Goal: Find contact information: Find contact information

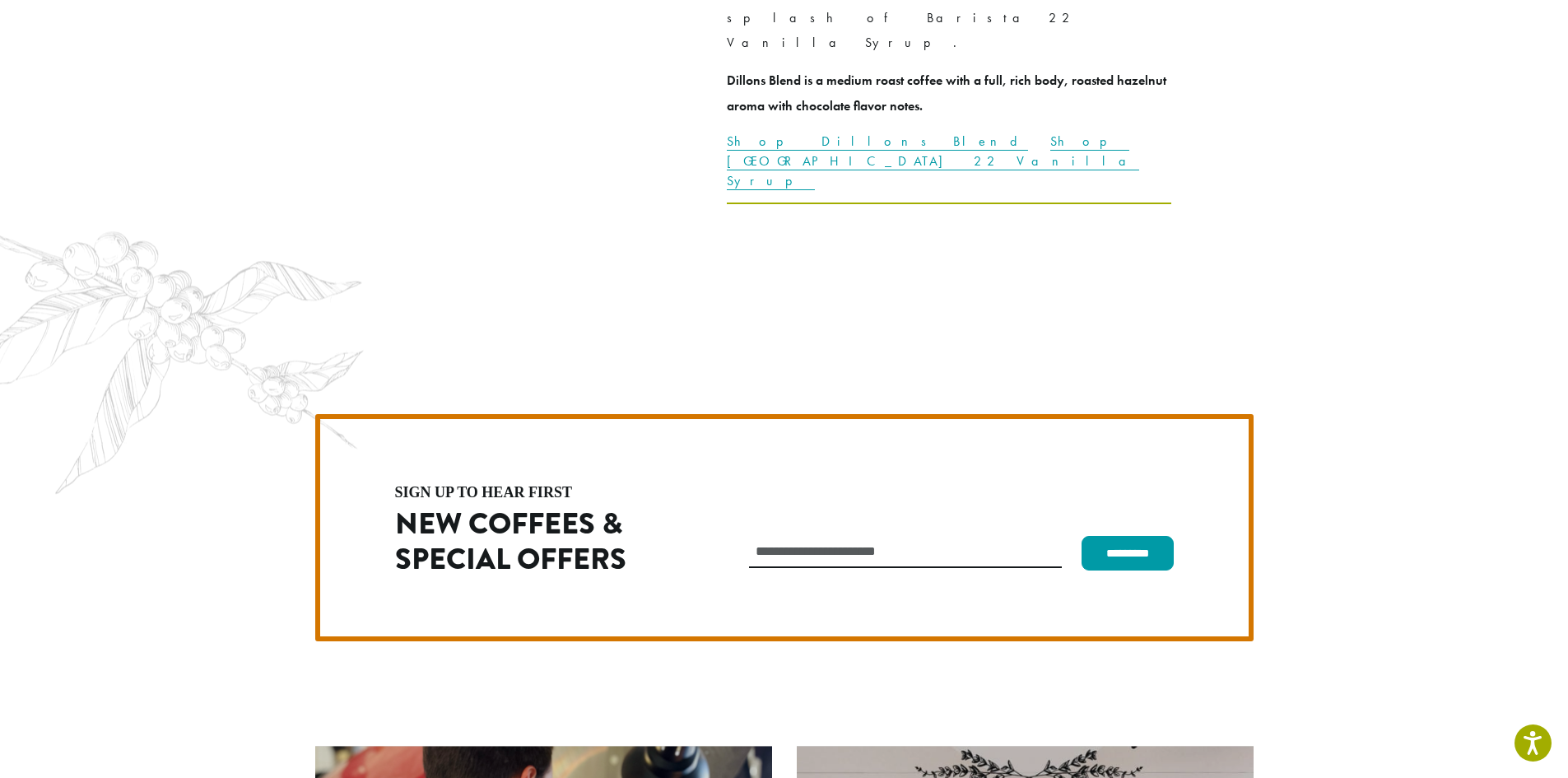
scroll to position [4653, 0]
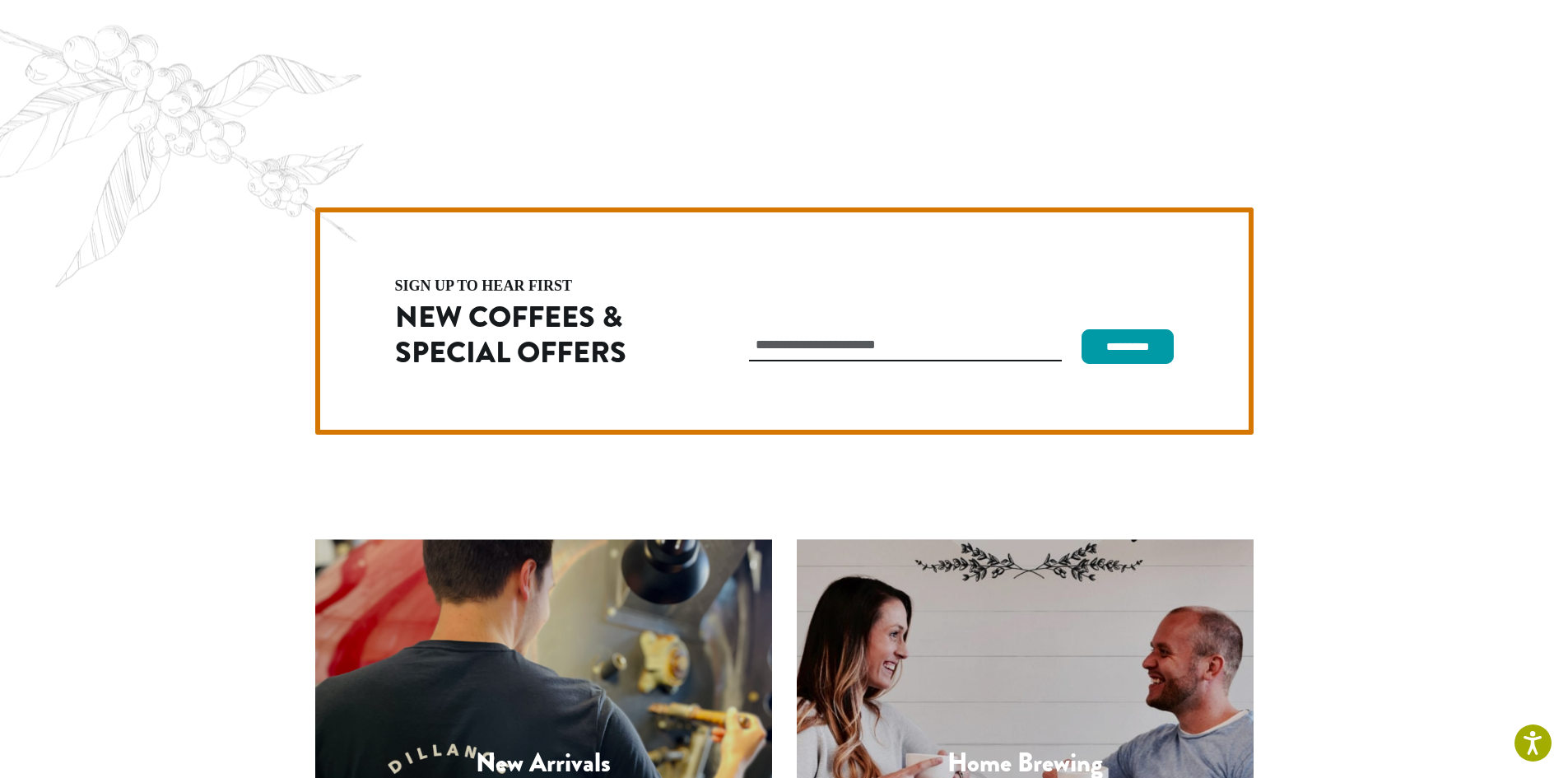
drag, startPoint x: 302, startPoint y: 683, endPoint x: 401, endPoint y: 694, distance: 99.6
copy p "[PHONE_NUMBER]"
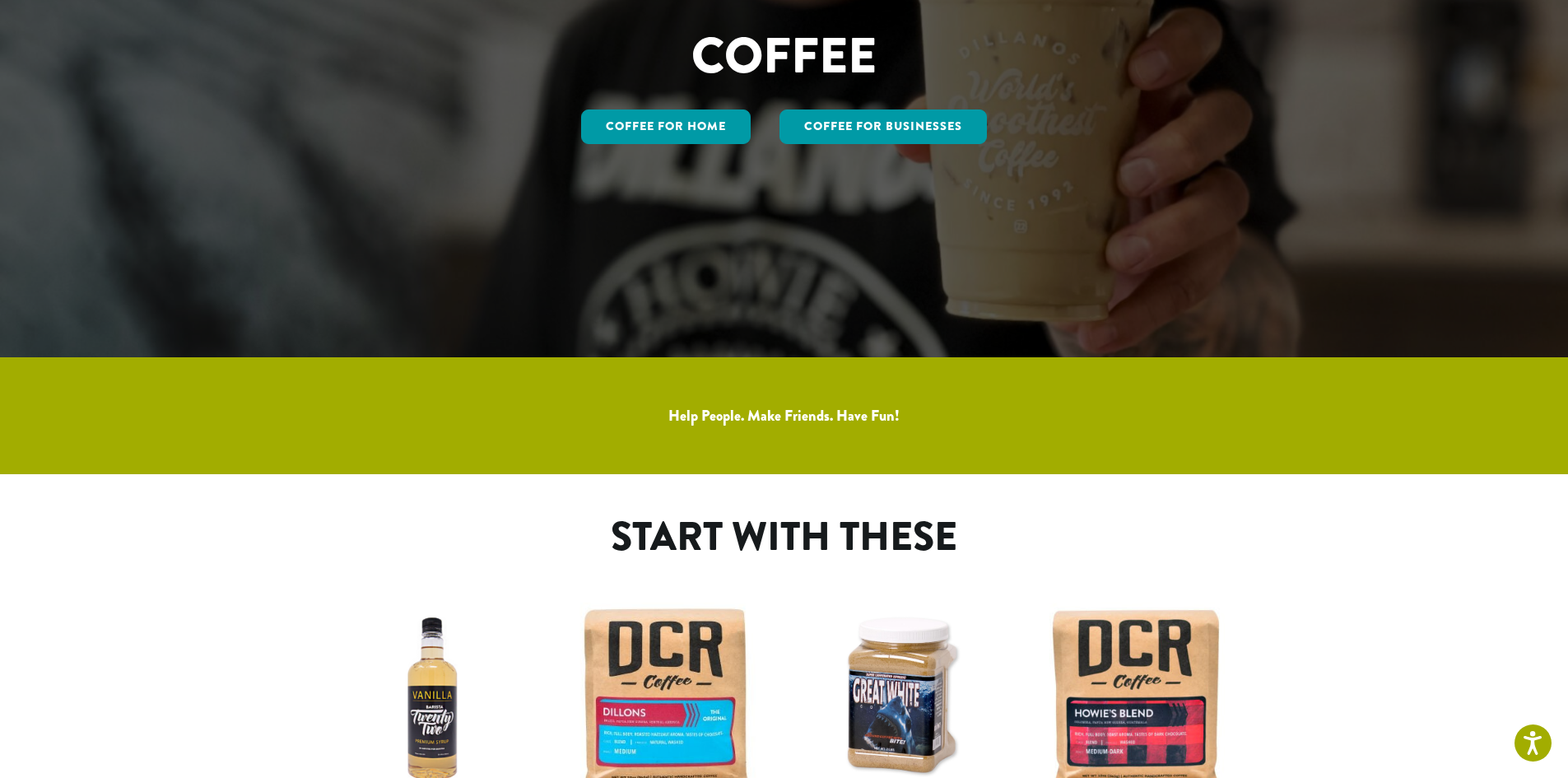
scroll to position [0, 0]
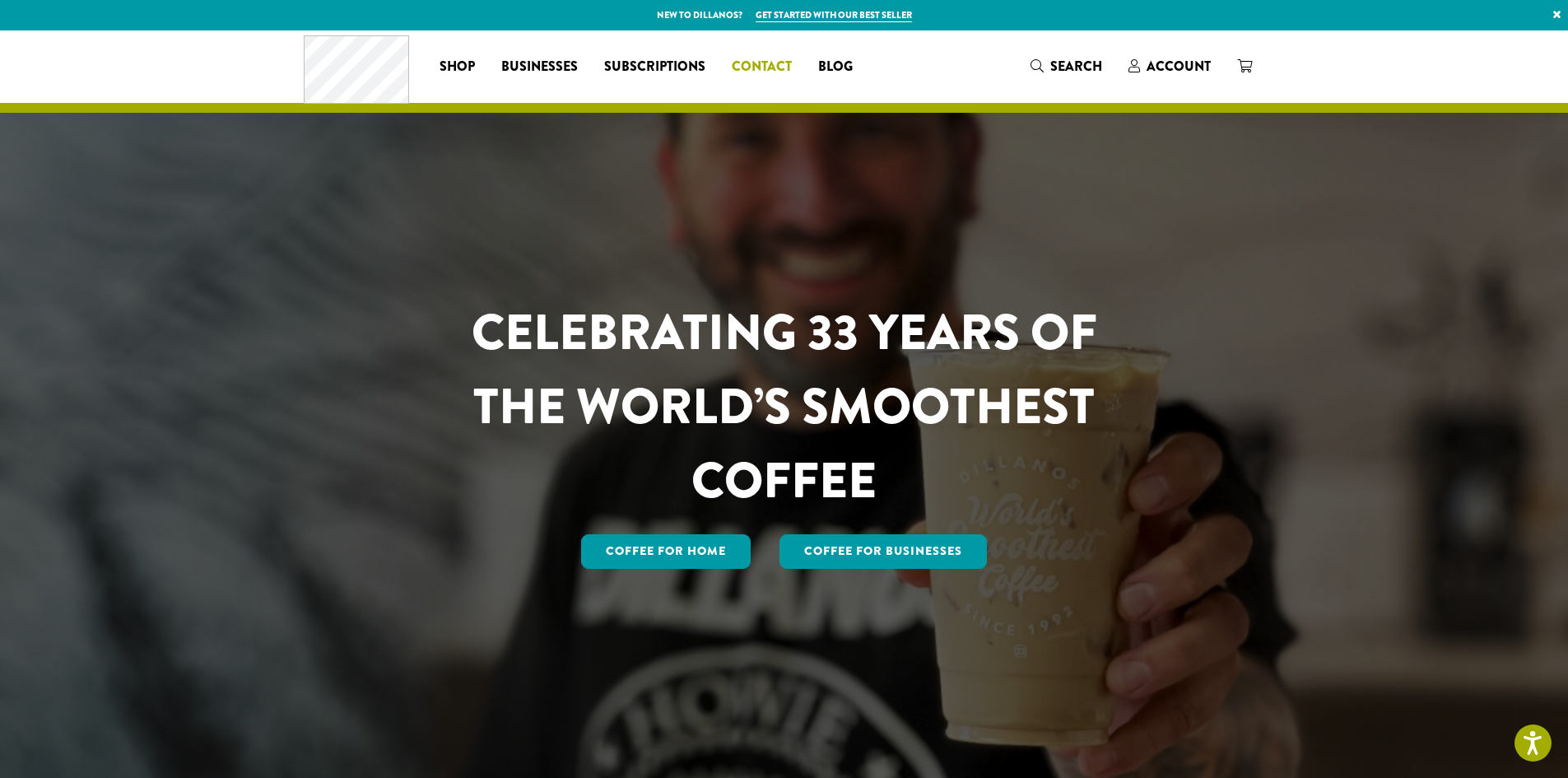
click at [779, 67] on span "Contact" at bounding box center [761, 67] width 60 height 21
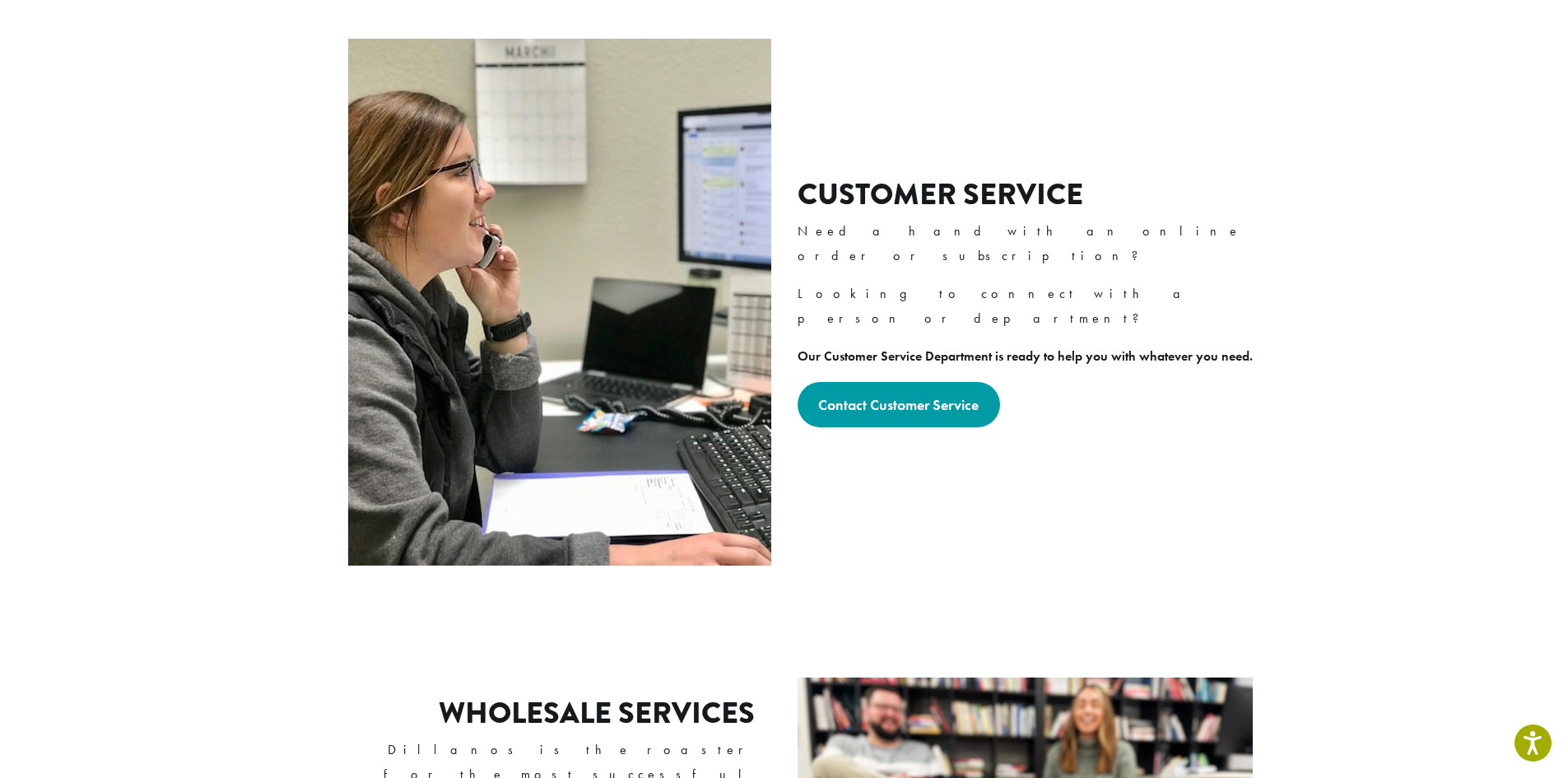
scroll to position [494, 0]
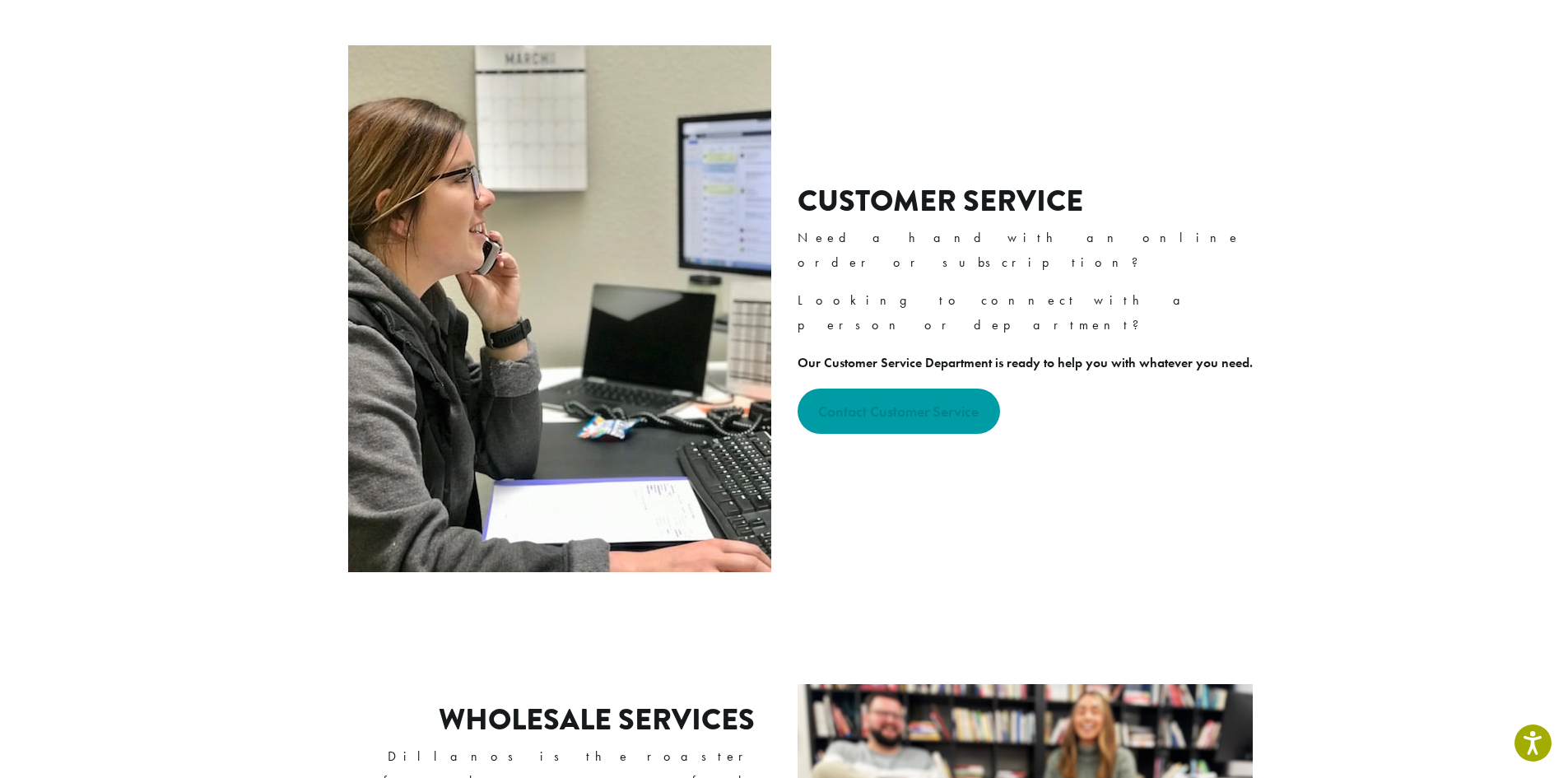
click at [854, 402] on strong "Contact Customer Service" at bounding box center [898, 411] width 161 height 19
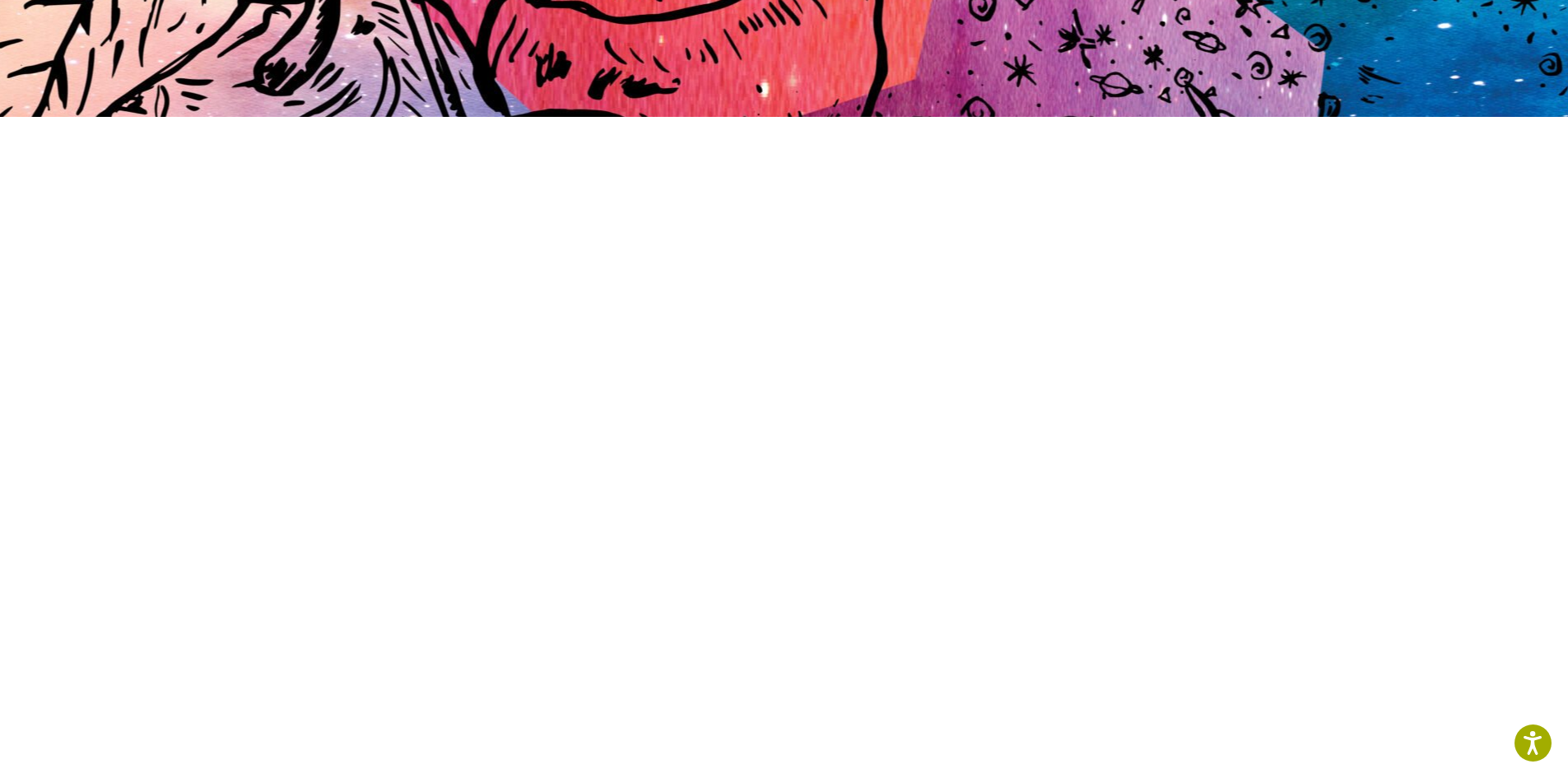
scroll to position [329, 0]
